Goal: Information Seeking & Learning: Learn about a topic

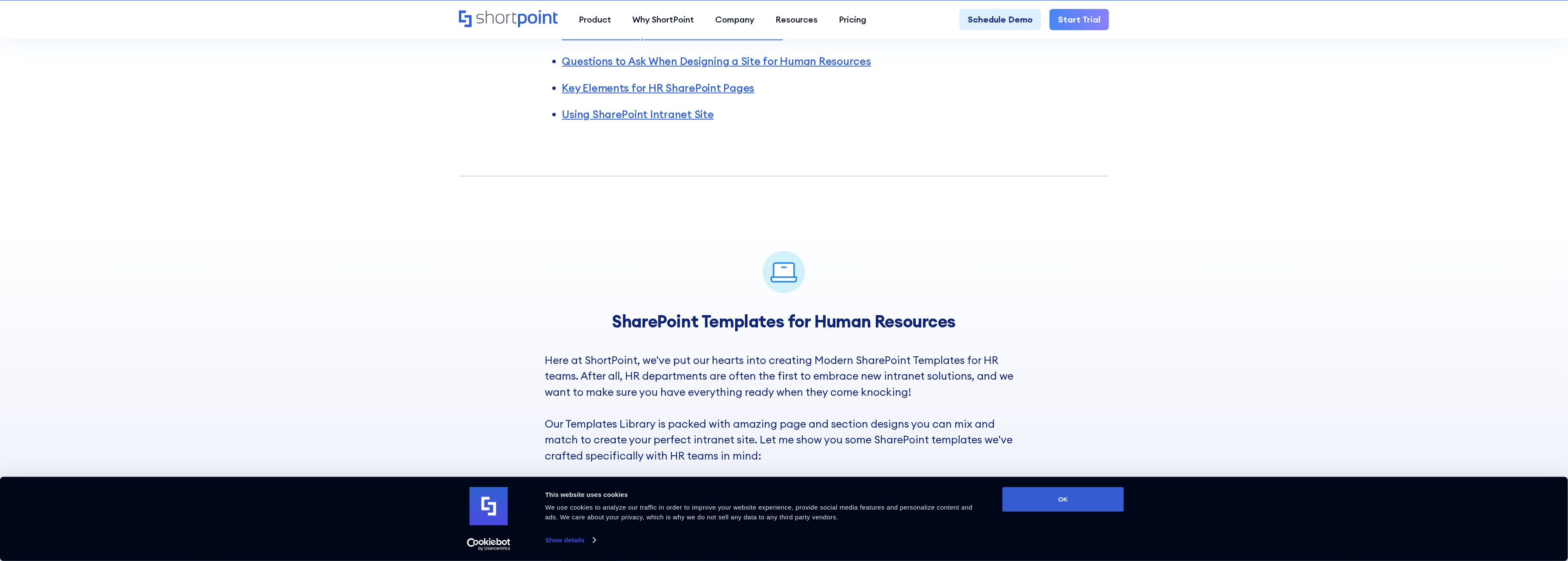
scroll to position [849, 0]
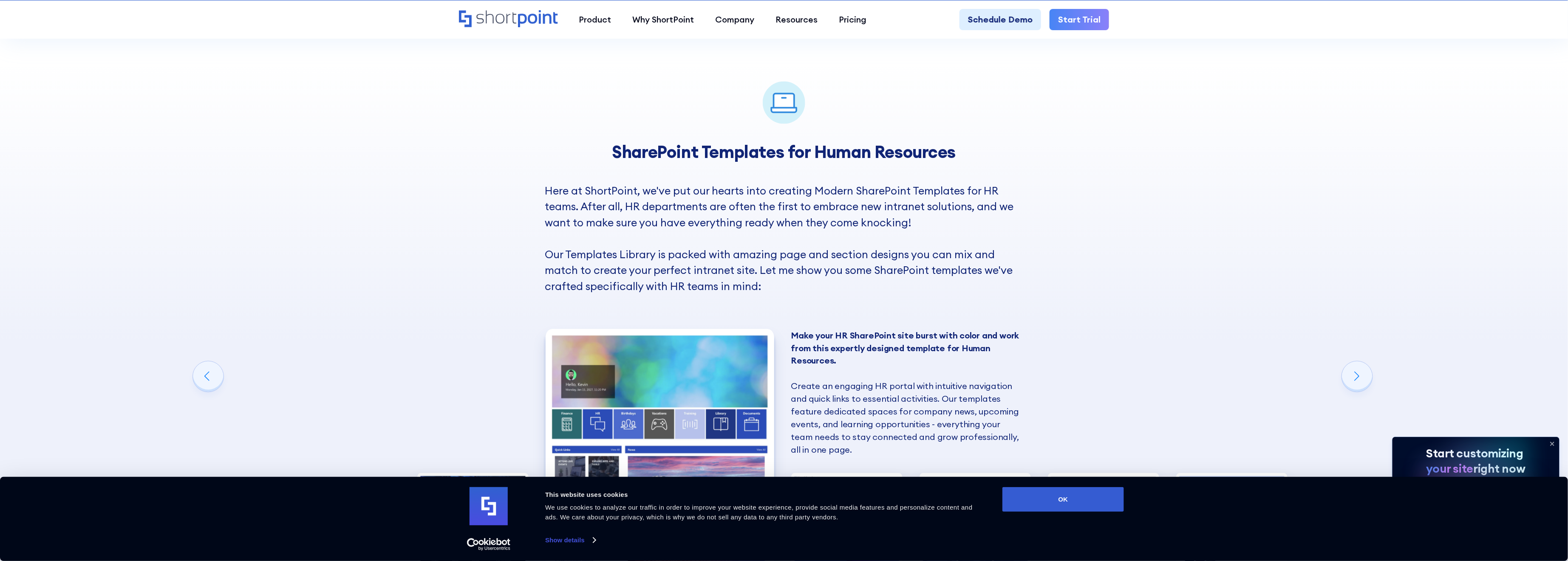
click at [867, 473] on img "3 / 6" at bounding box center [847, 542] width 111 height 137
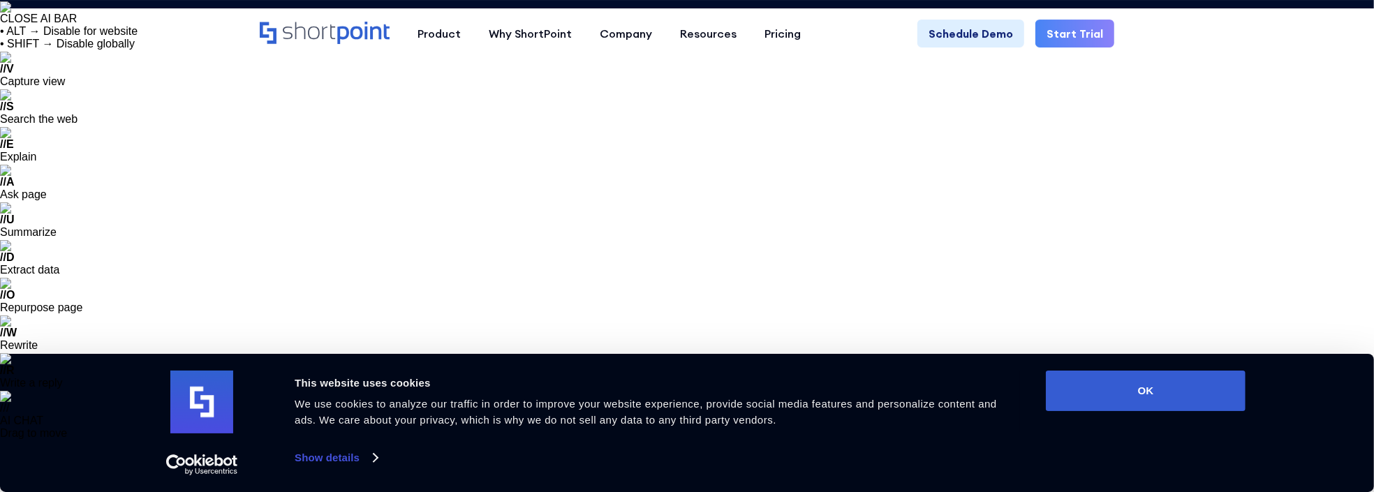
scroll to position [112, 0]
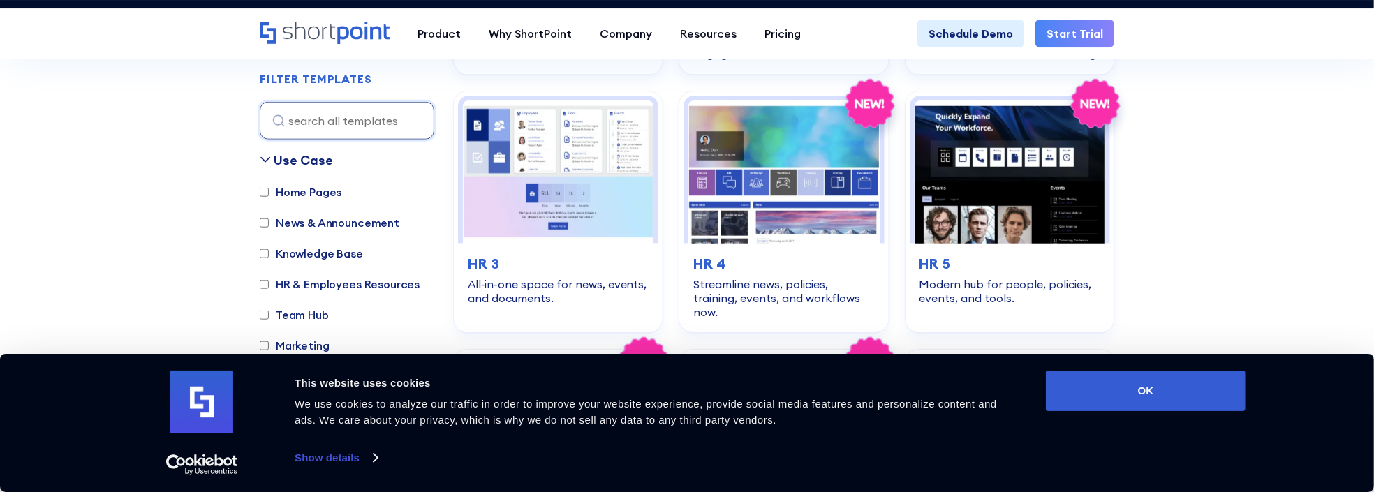
scroll to position [1191, 0]
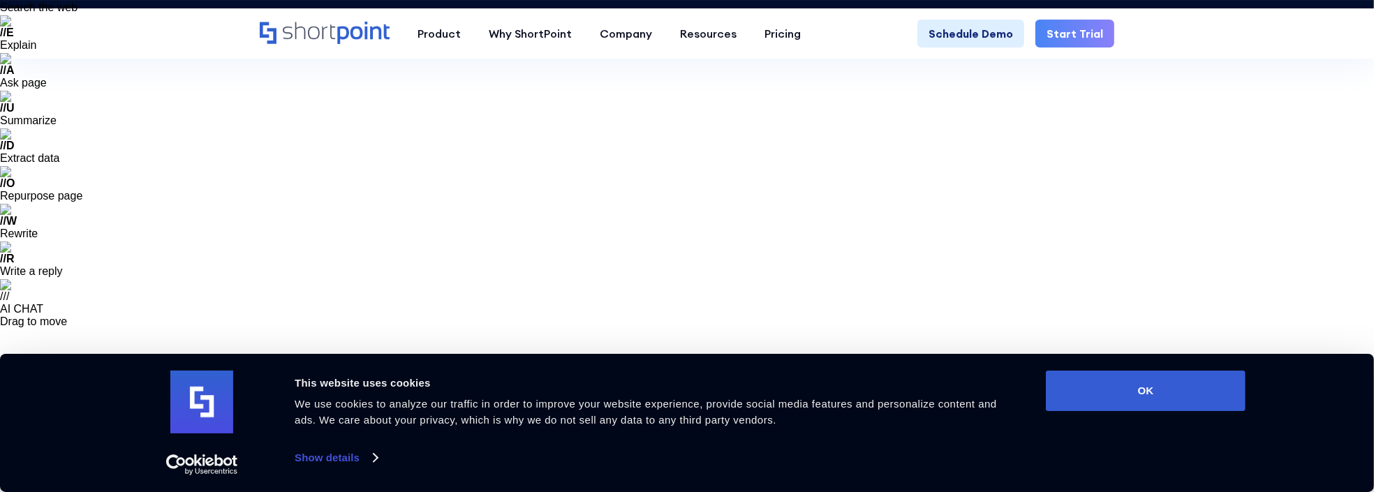
scroll to position [149, 0]
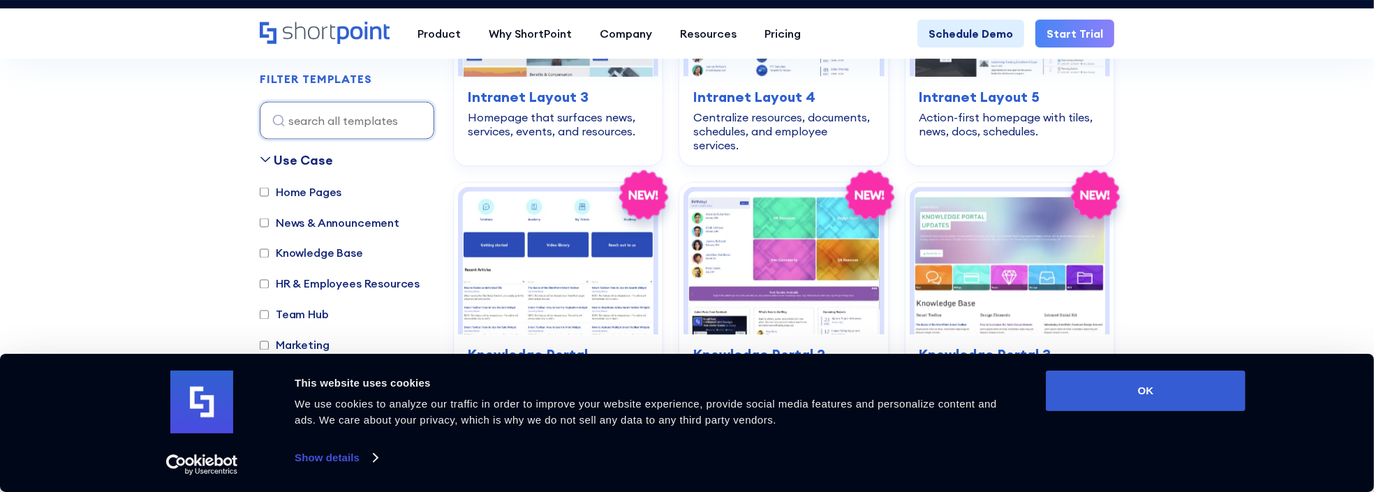
scroll to position [1823, 0]
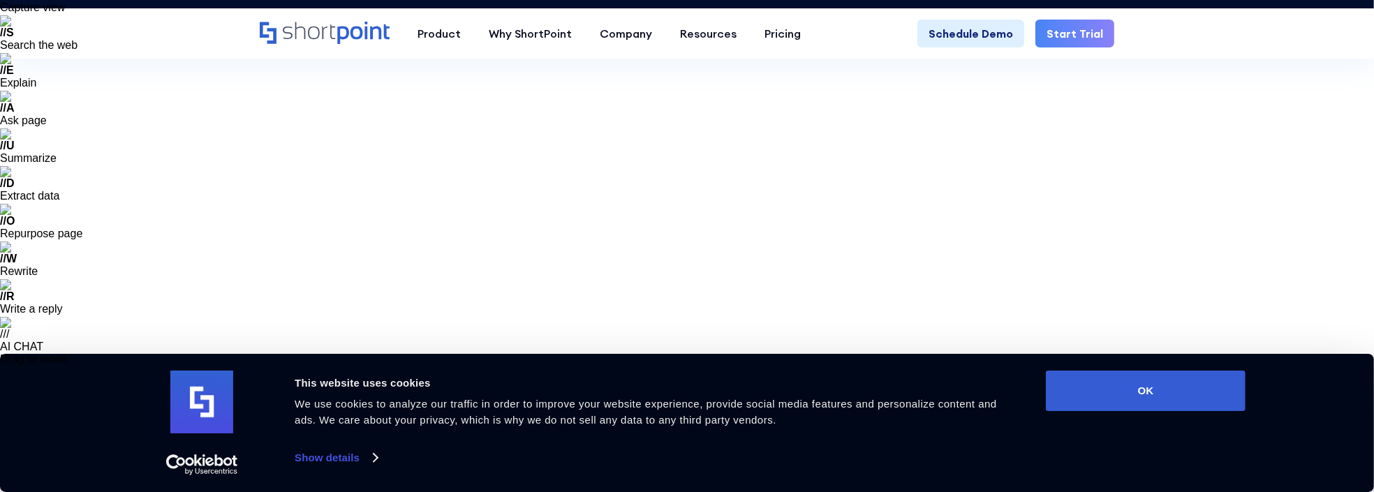
scroll to position [7, 0]
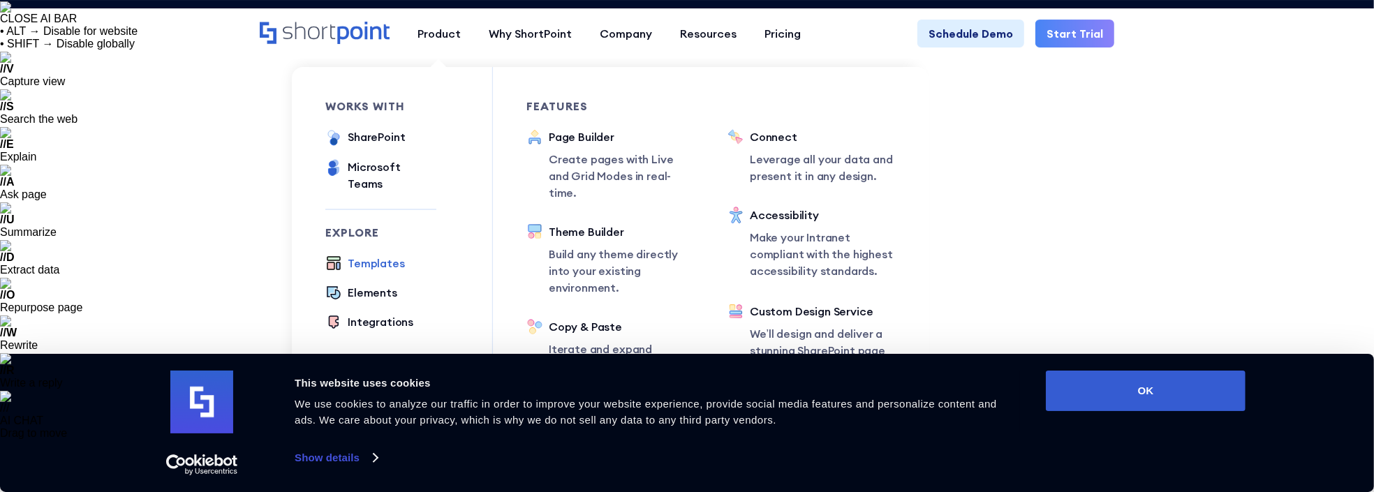
click at [405, 255] on div "Templates" at bounding box center [376, 263] width 57 height 17
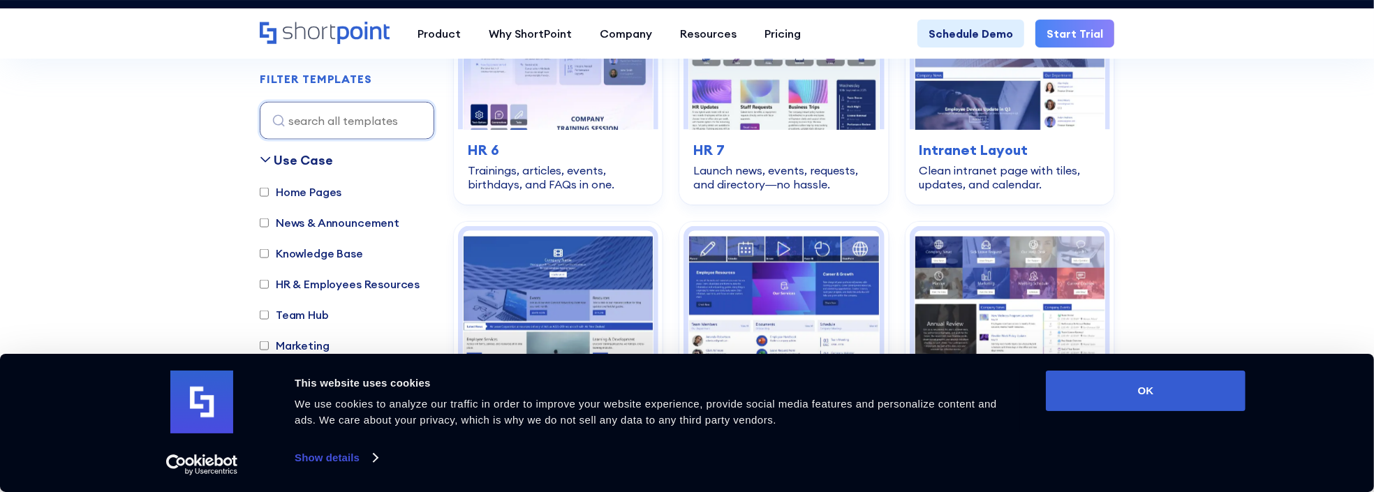
scroll to position [1601, 0]
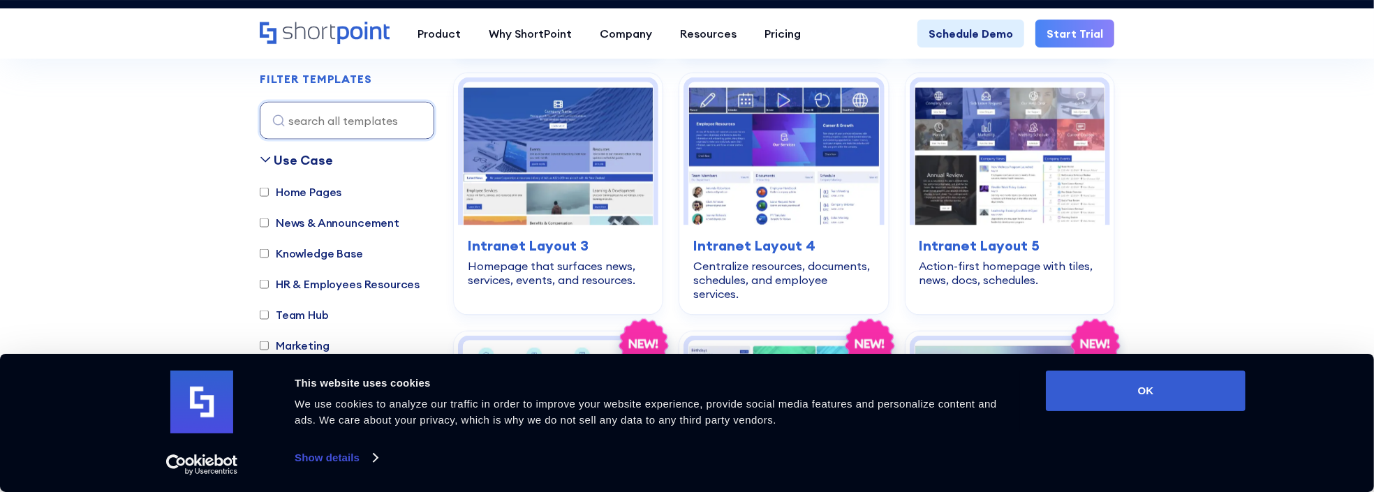
click at [1132, 394] on button "OK" at bounding box center [1146, 391] width 200 height 40
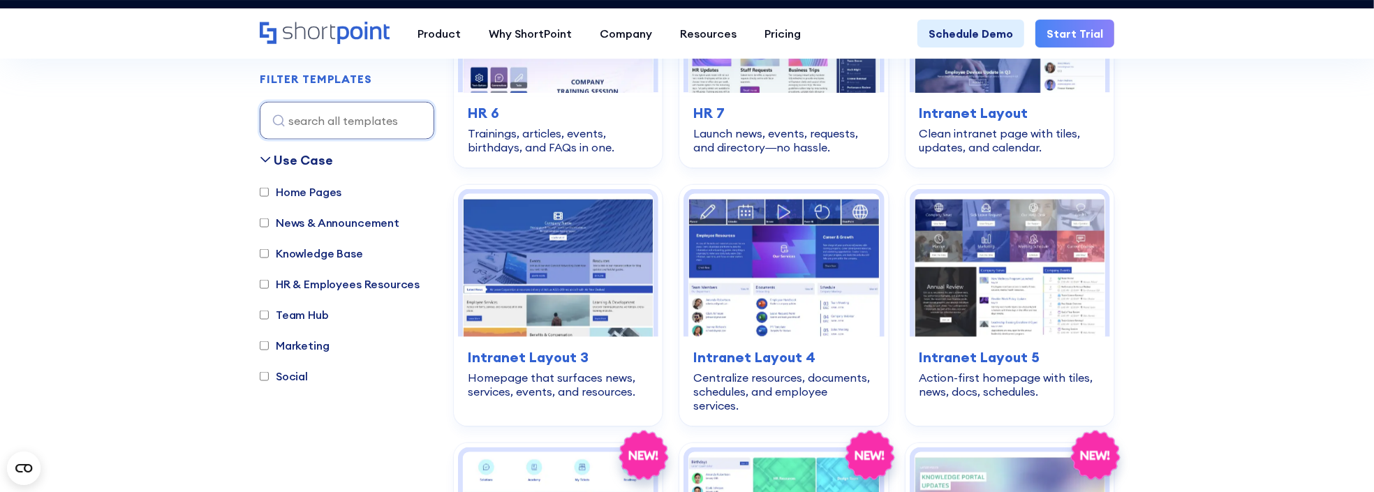
scroll to position [1377, 0]
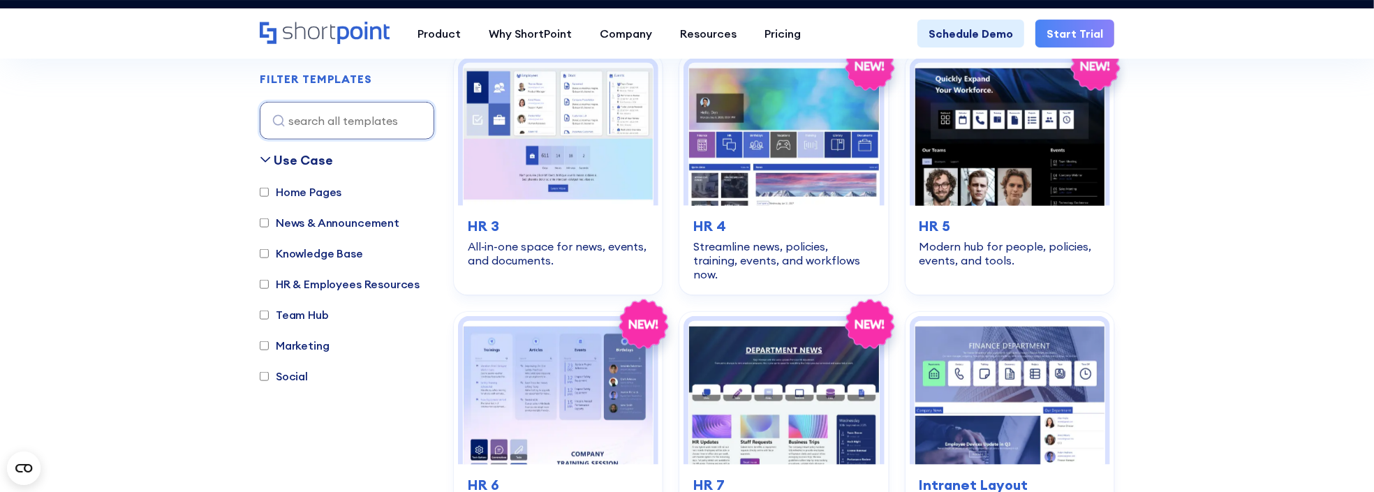
click at [329, 306] on label "Team Hub" at bounding box center [294, 314] width 69 height 17
click at [269, 311] on input "Team Hub" at bounding box center [264, 315] width 9 height 9
checkbox input "true"
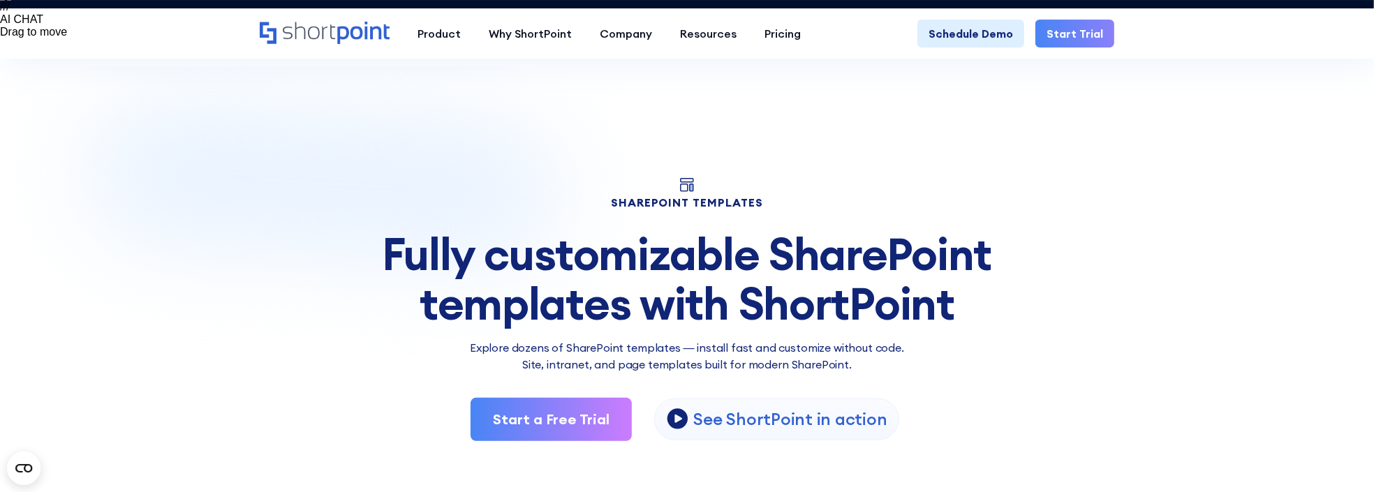
scroll to position [309, 0]
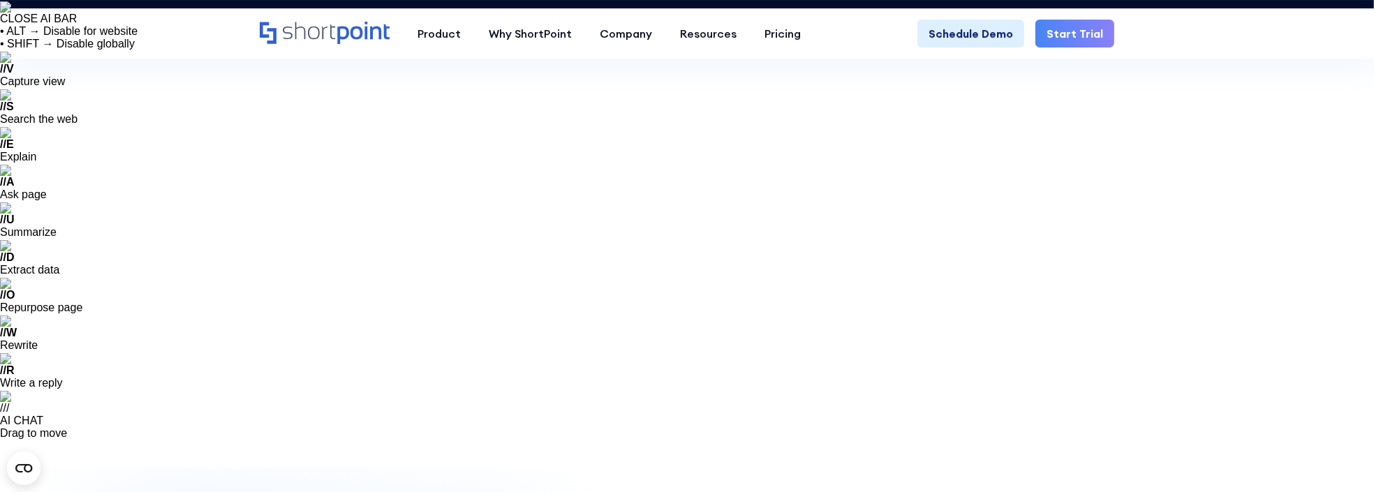
scroll to position [186, 0]
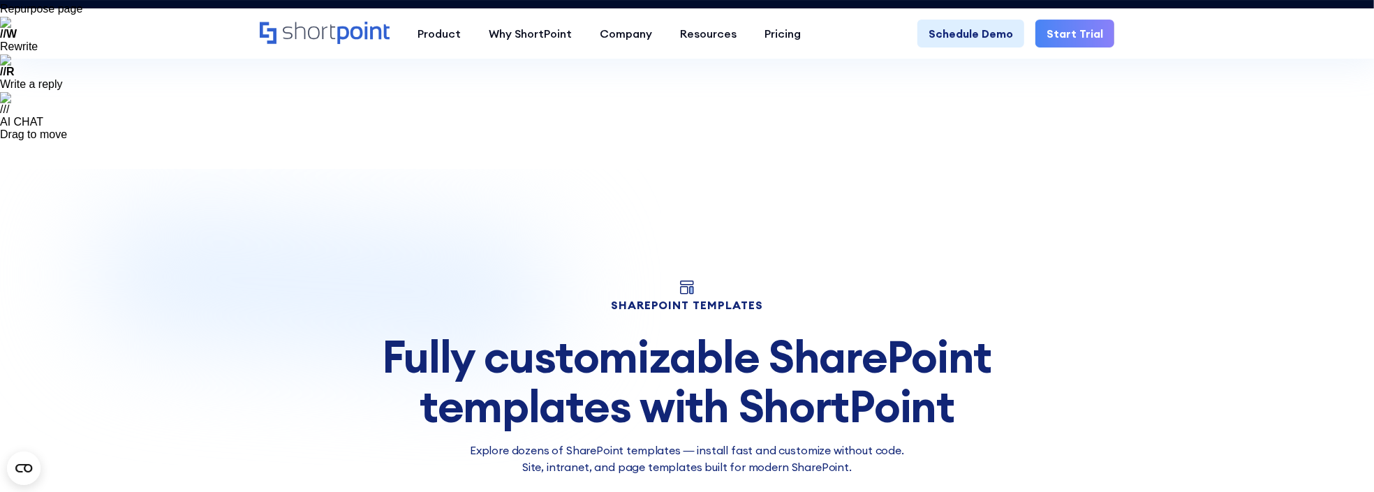
scroll to position [309, 0]
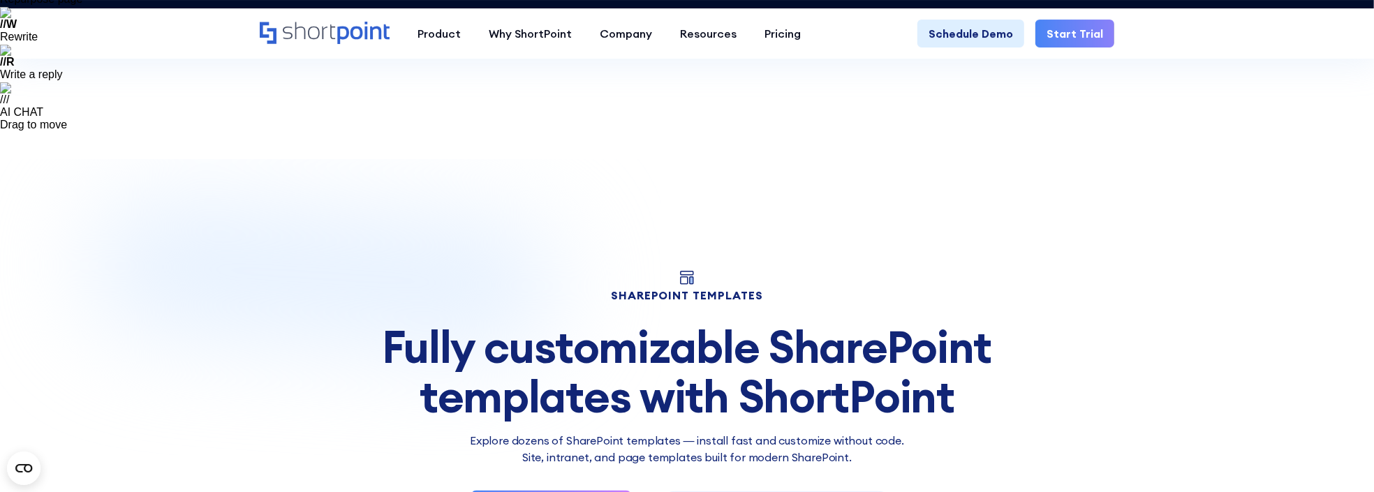
checkbox input "true"
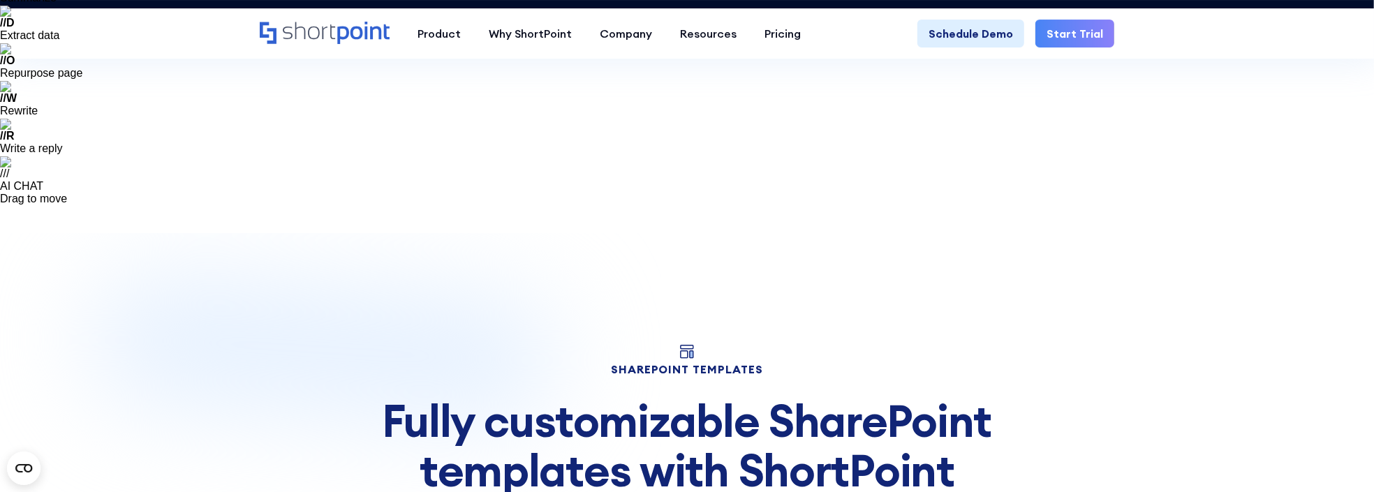
scroll to position [123, 0]
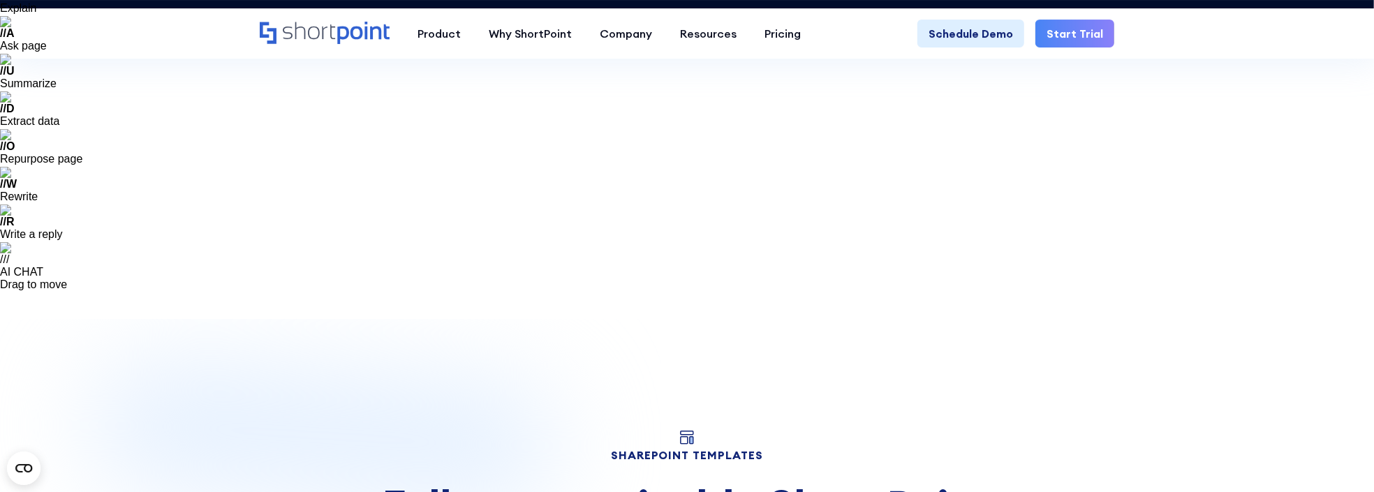
scroll to position [223, 0]
